Goal: Task Accomplishment & Management: Manage account settings

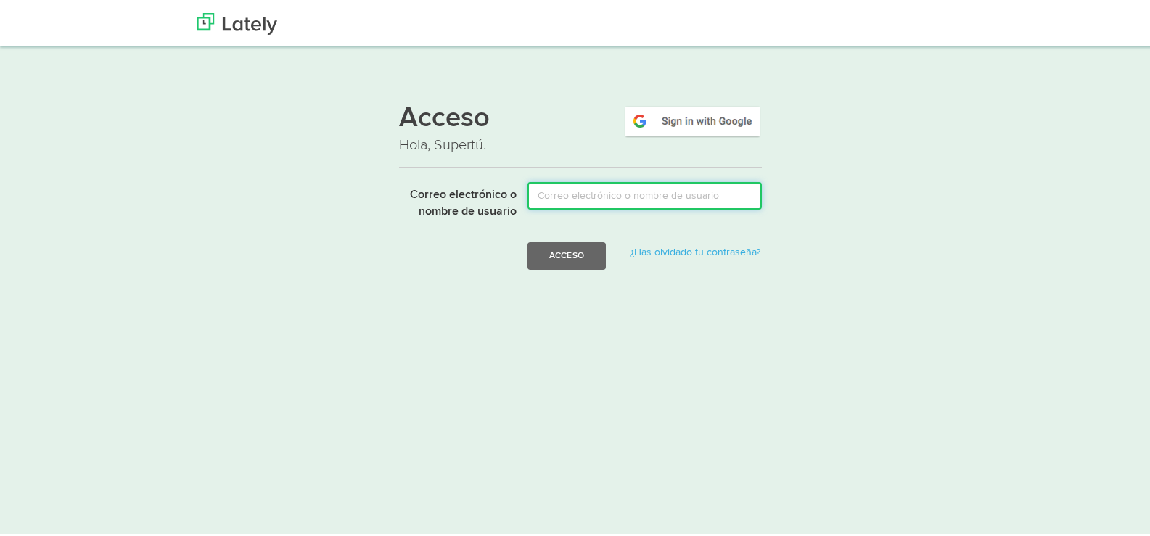
drag, startPoint x: 0, startPoint y: 0, endPoint x: 656, endPoint y: 201, distance: 686.0
click at [657, 204] on input "Correo electrónico o nombre de usuario" at bounding box center [644, 194] width 234 height 28
paste input "[EMAIL_ADDRESS][DOMAIN_NAME]."
type input "[EMAIL_ADDRESS][DOMAIN_NAME]."
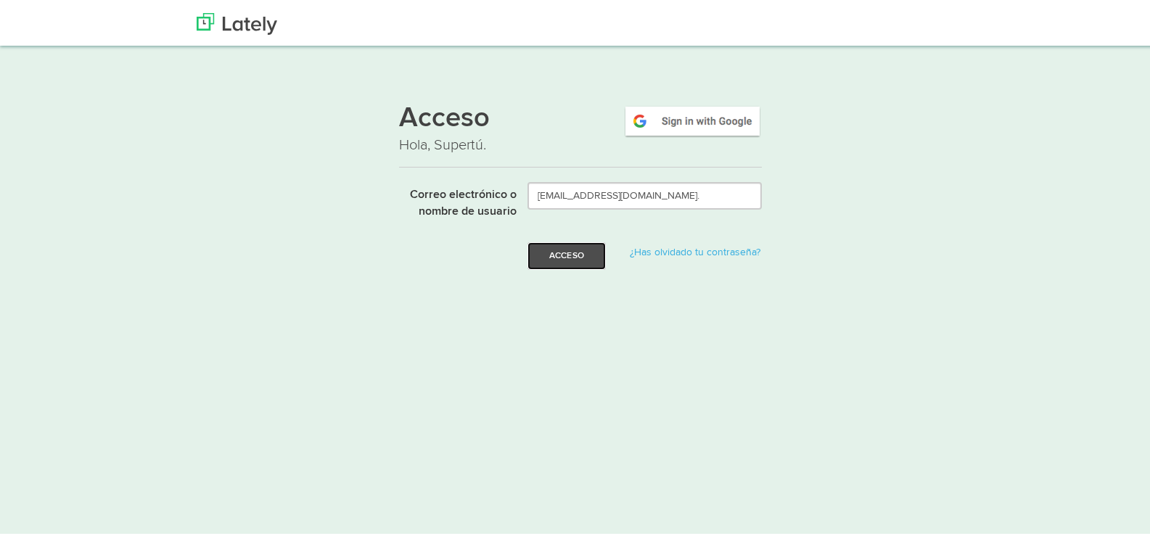
click at [588, 247] on button "Acceso" at bounding box center [566, 254] width 78 height 28
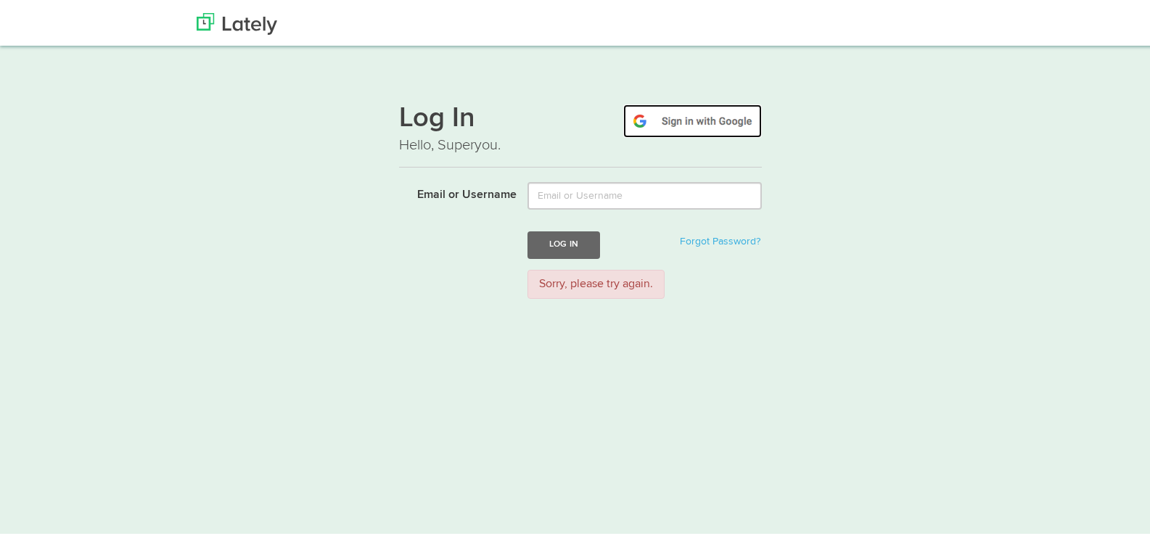
click at [720, 106] on img at bounding box center [692, 118] width 139 height 33
drag, startPoint x: 266, startPoint y: 55, endPoint x: 255, endPoint y: 42, distance: 17.5
click at [259, 47] on div "Log In Hello, Superyou. Email or Username Log In Forgot Password? Login failed" at bounding box center [580, 175] width 1161 height 263
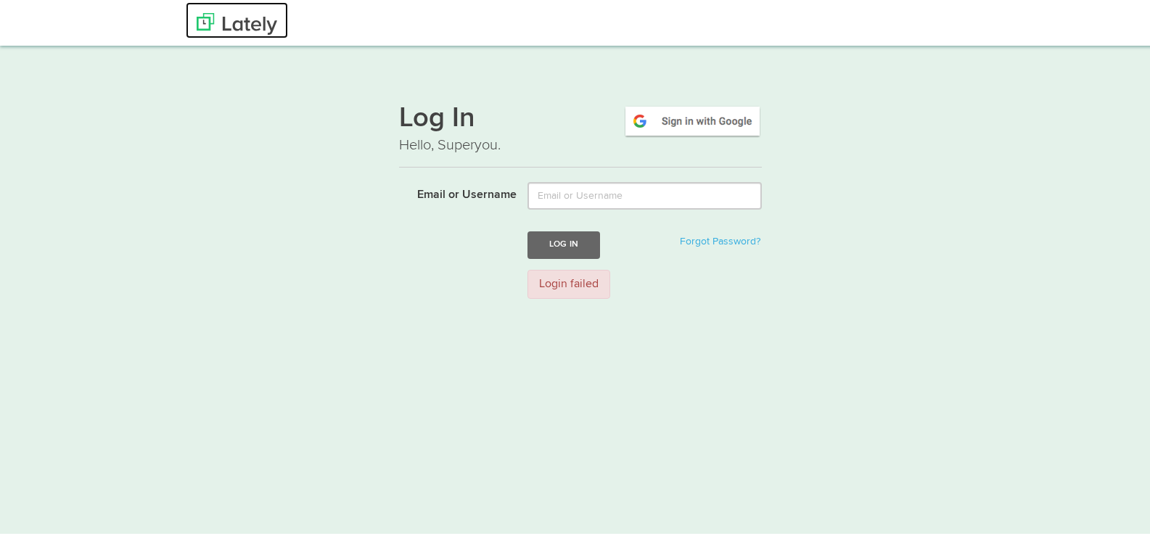
click at [250, 29] on img at bounding box center [237, 22] width 81 height 22
